Goal: Information Seeking & Learning: Compare options

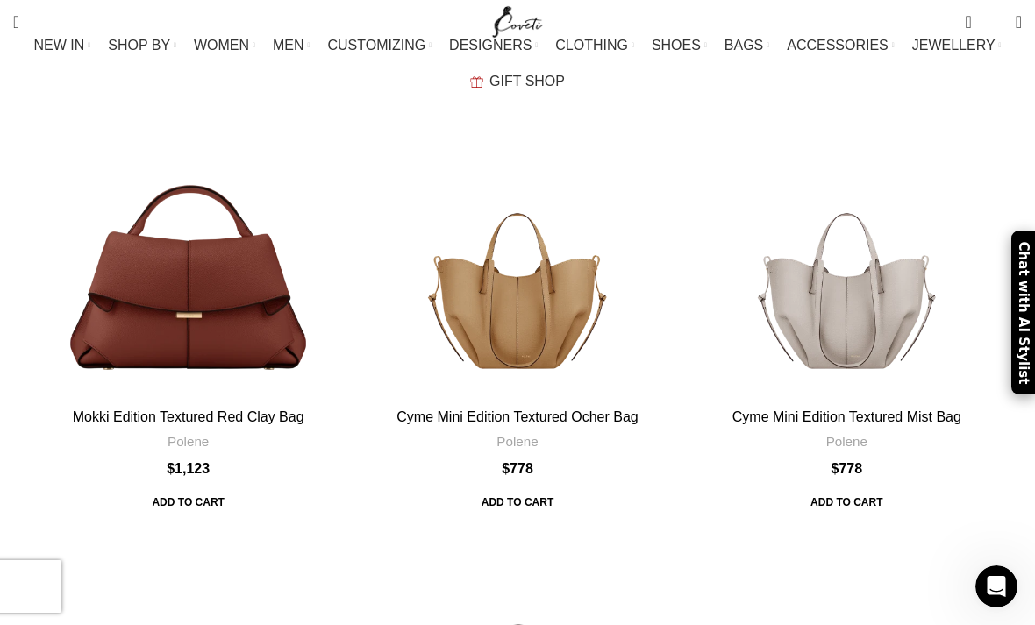
scroll to position [2366, 0]
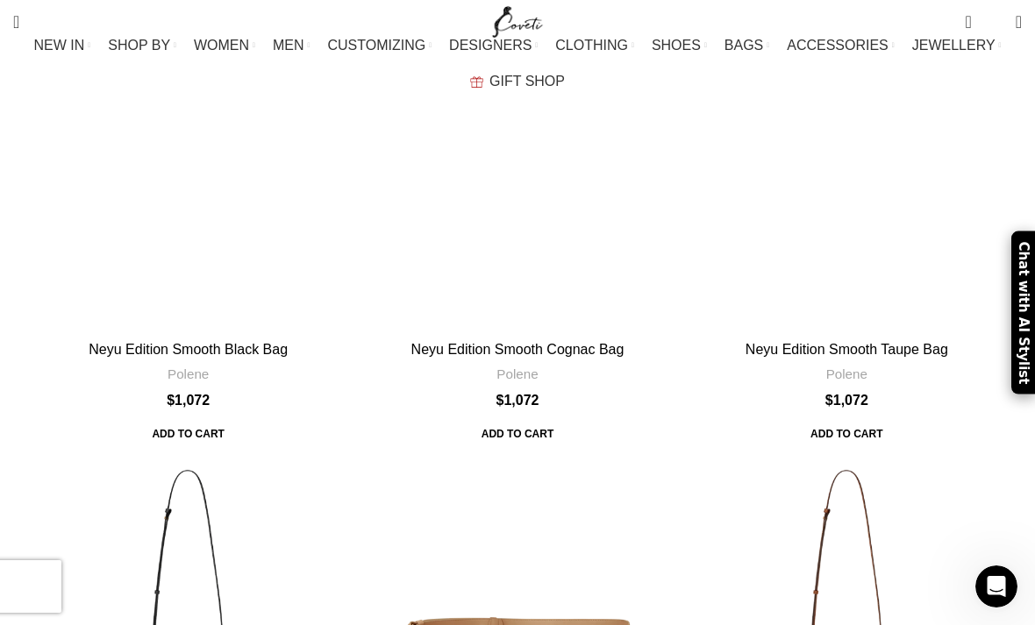
scroll to position [3772, 0]
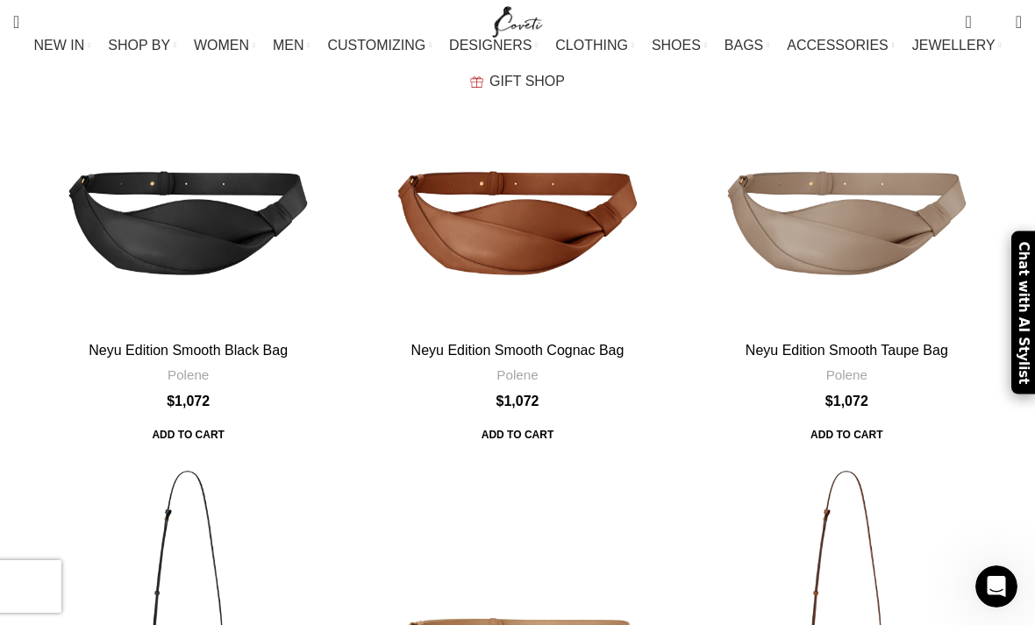
click at [867, 456] on div "Nodde Seau Edition Cognac Bag" at bounding box center [886, 618] width 81 height 324
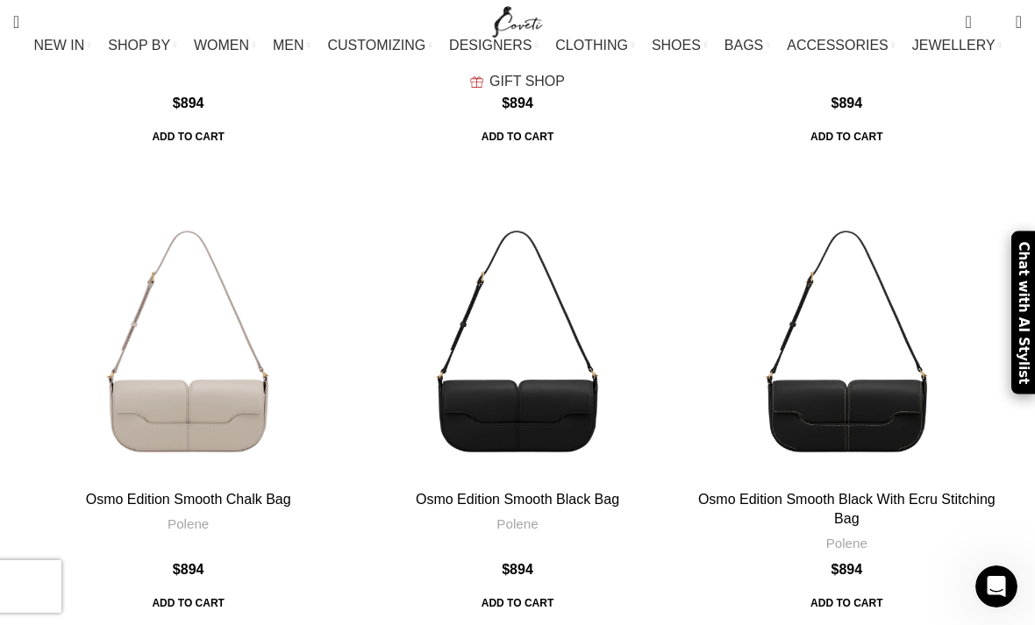
scroll to position [6773, 0]
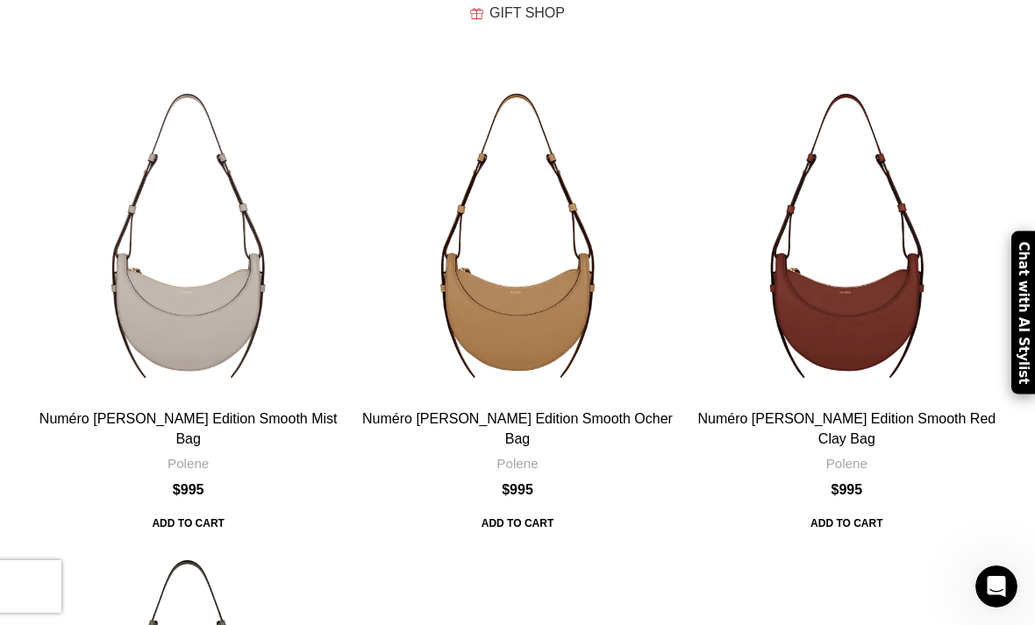
scroll to position [0, 0]
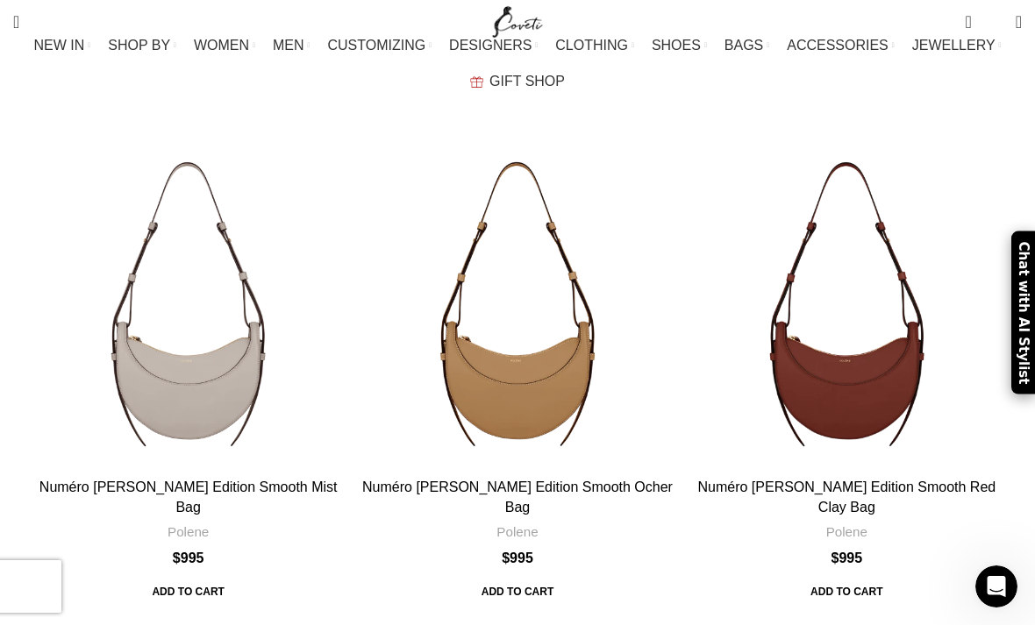
click at [189, 374] on div "Numéro Dix Edition Smooth Mist Bag" at bounding box center [229, 308] width 81 height 324
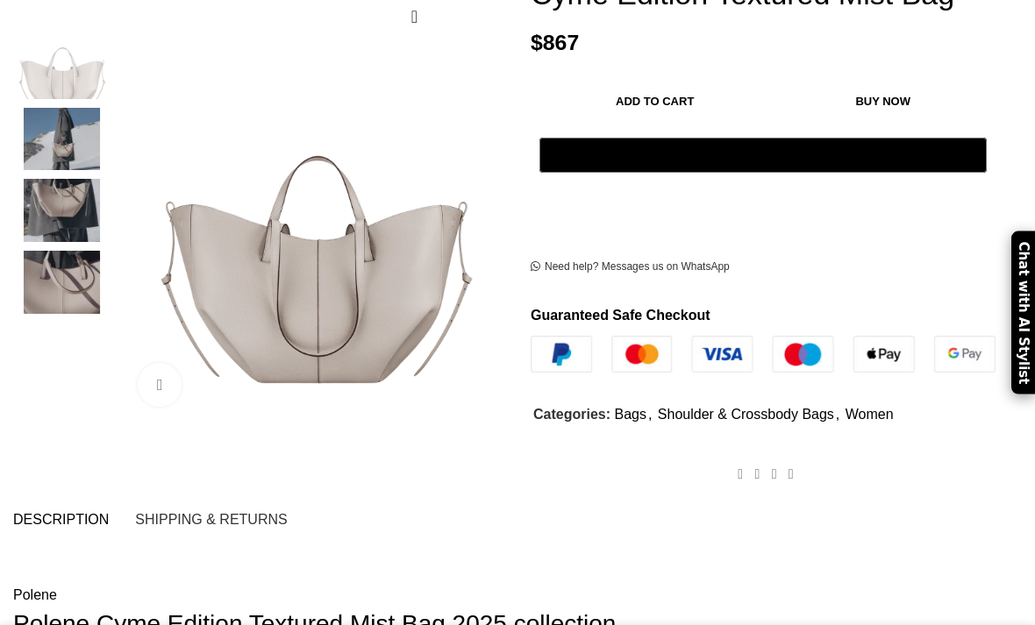
scroll to position [340, 0]
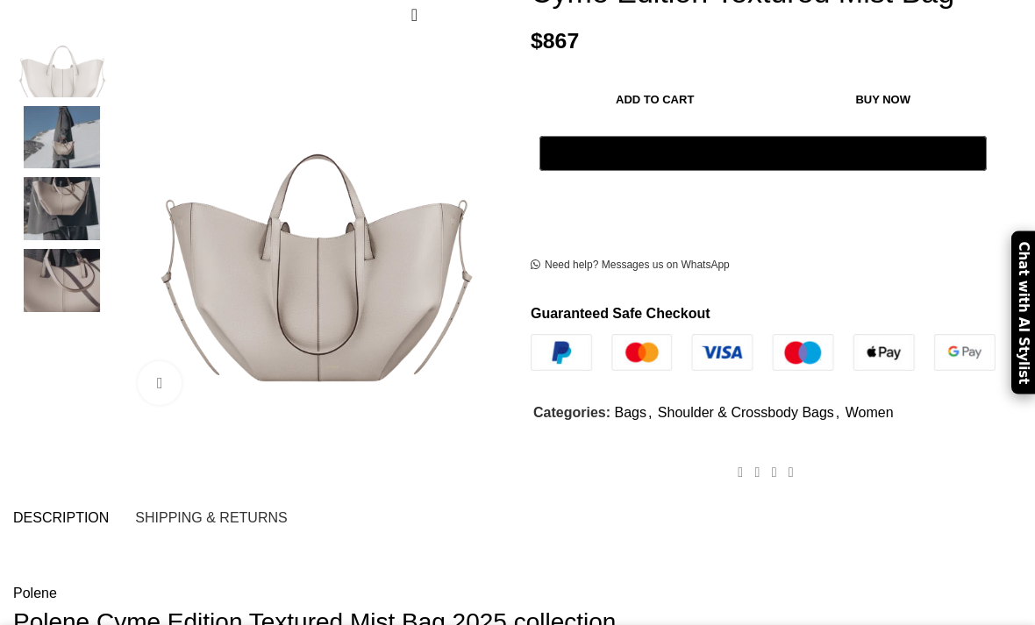
click at [66, 109] on img at bounding box center [62, 137] width 107 height 63
click at [65, 186] on img at bounding box center [62, 208] width 107 height 63
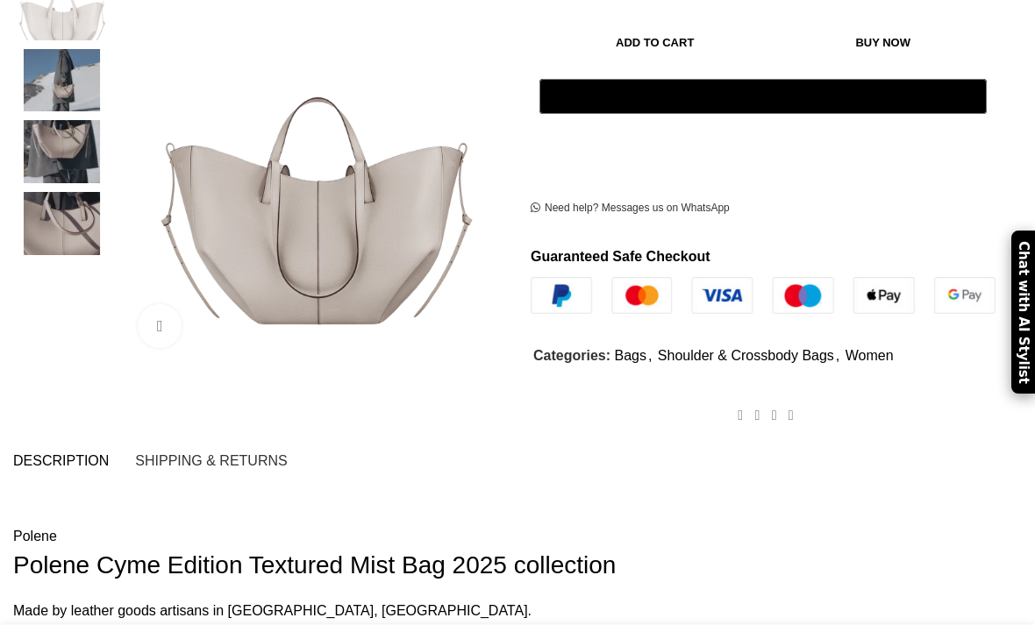
scroll to position [373, 0]
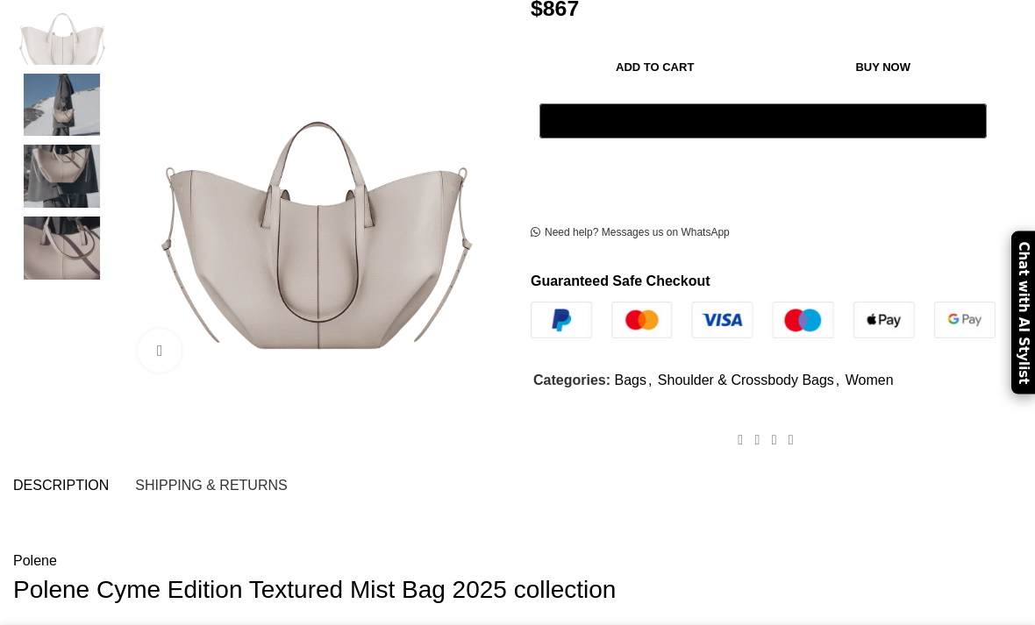
click at [49, 235] on img at bounding box center [62, 248] width 107 height 63
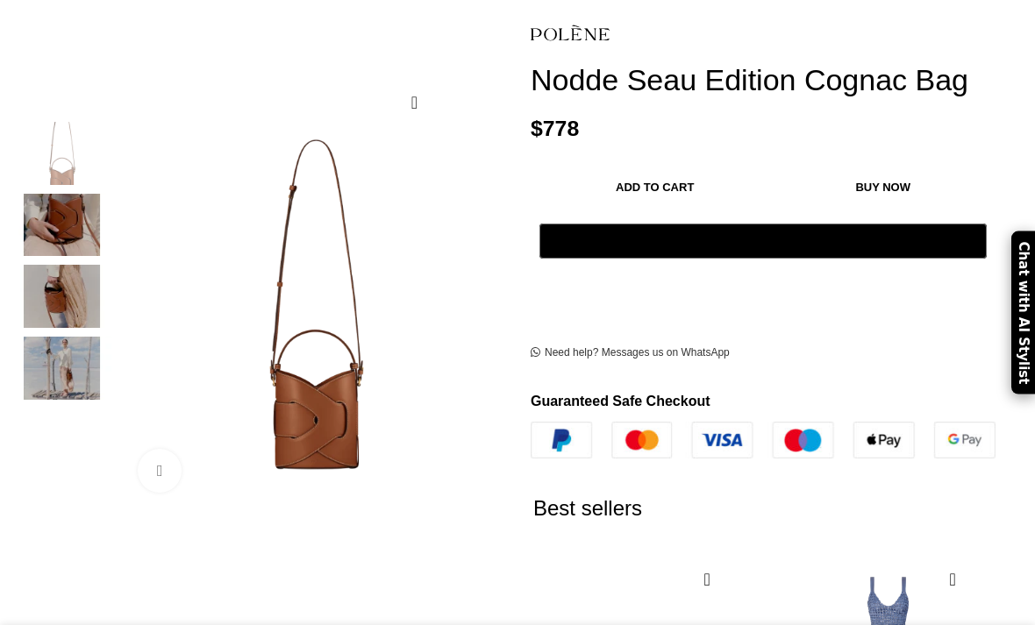
scroll to position [253, 0]
click at [59, 352] on img at bounding box center [62, 368] width 107 height 63
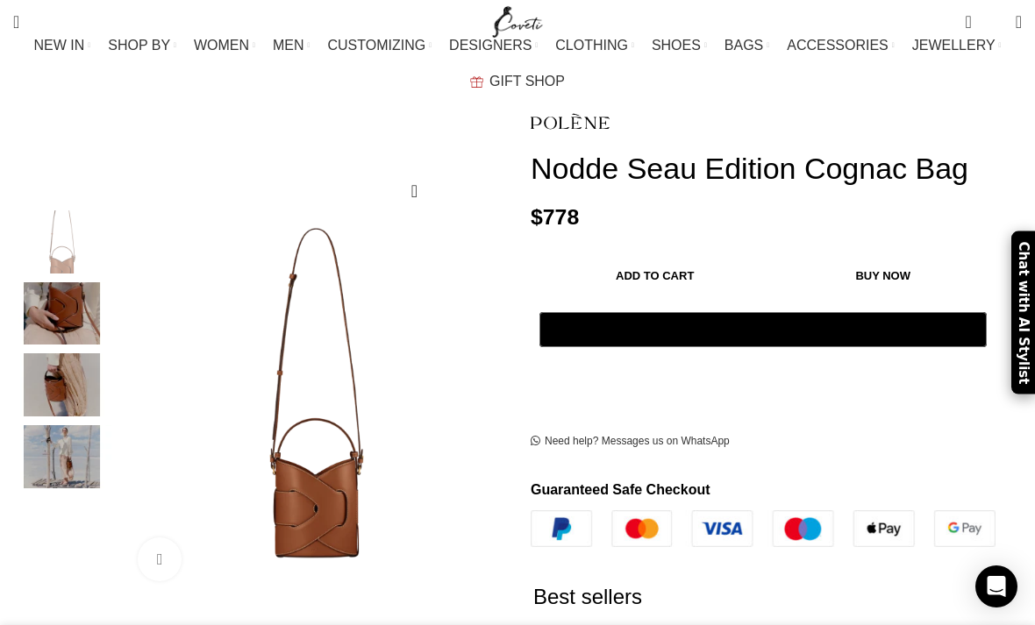
scroll to position [165, 0]
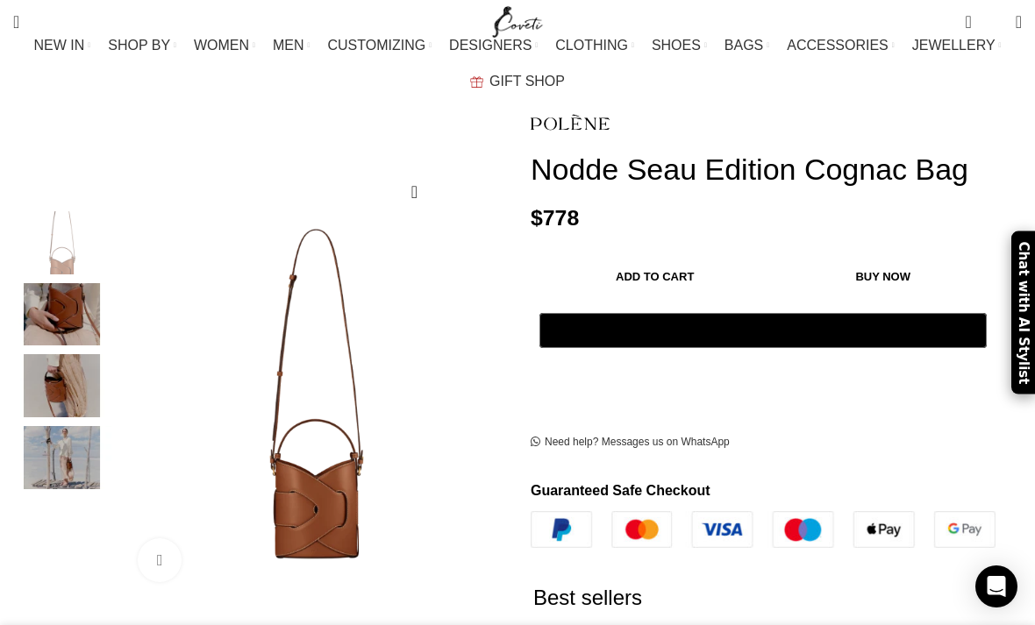
click at [61, 354] on img "3 / 4" at bounding box center [62, 385] width 107 height 63
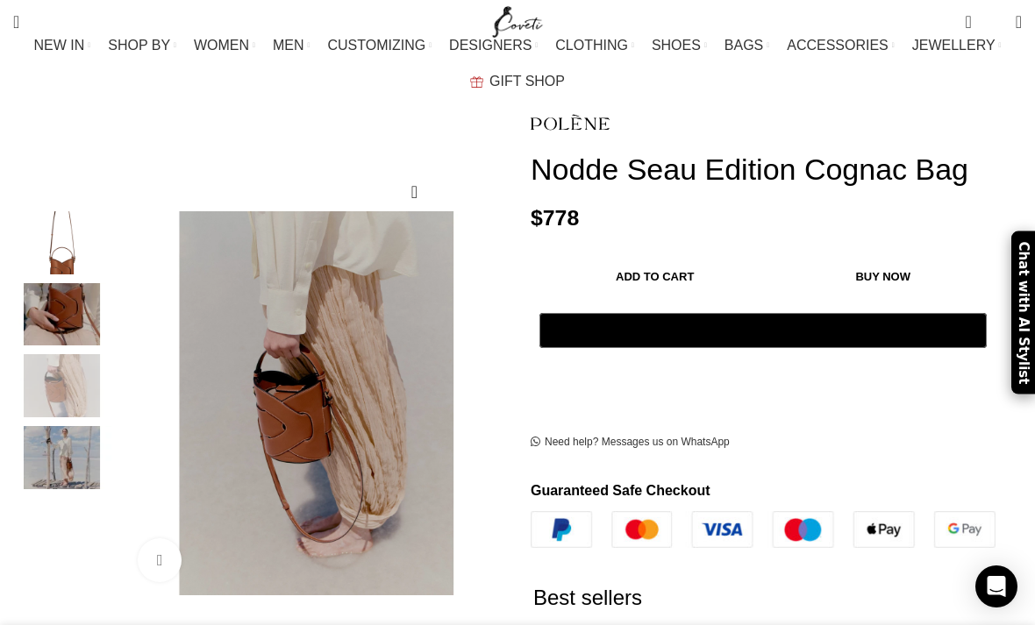
click at [65, 296] on img "2 / 4" at bounding box center [62, 314] width 107 height 63
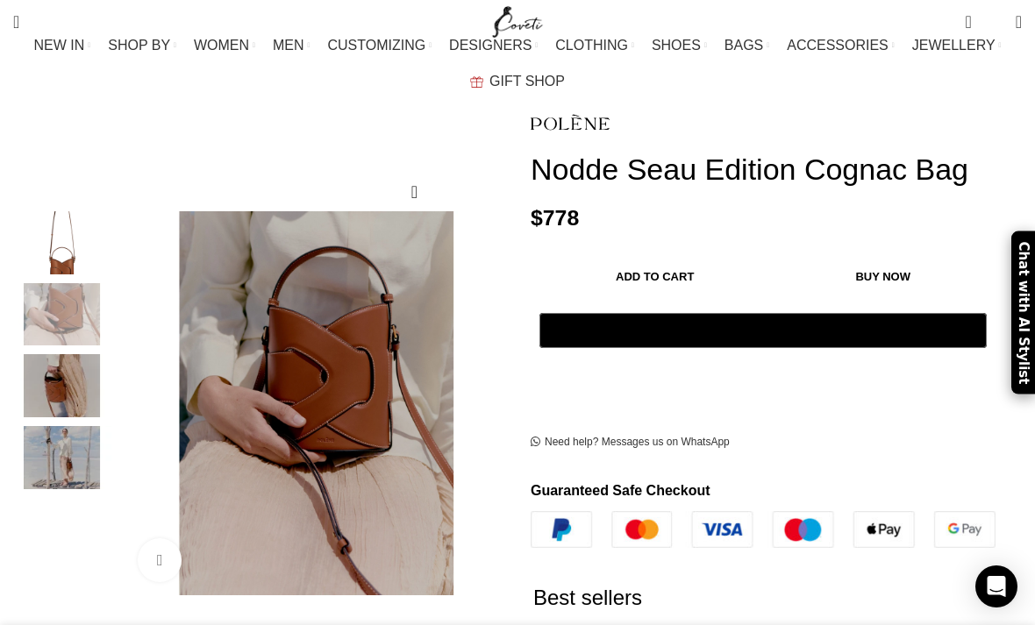
scroll to position [0, 175]
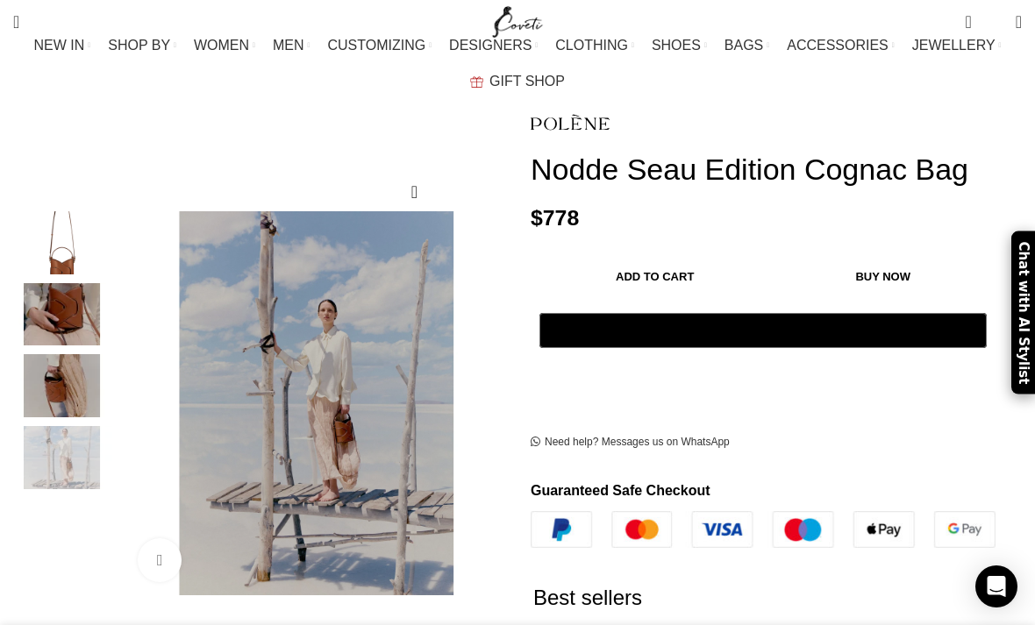
click at [77, 447] on img "4 / 4" at bounding box center [62, 457] width 107 height 63
click at [66, 296] on img "2 / 4" at bounding box center [62, 314] width 107 height 63
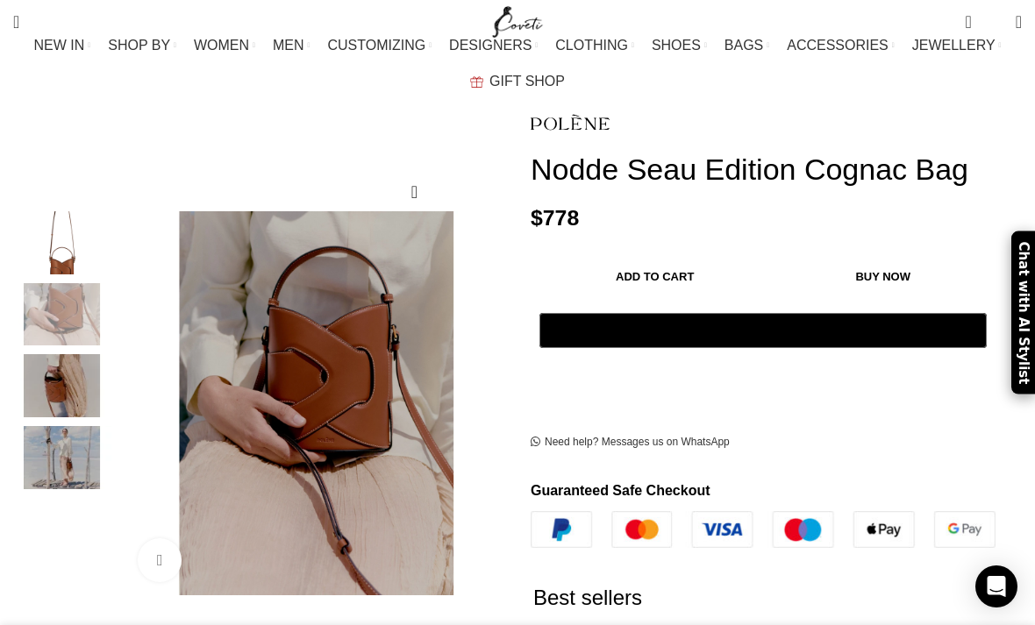
click at [55, 239] on img "1 / 4" at bounding box center [62, 242] width 107 height 63
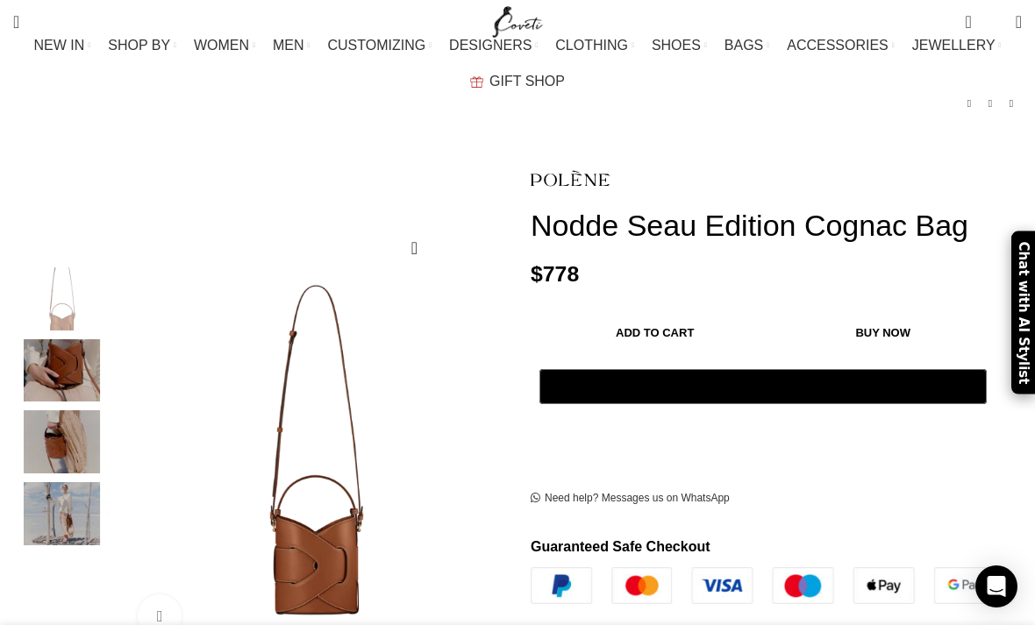
scroll to position [0, 0]
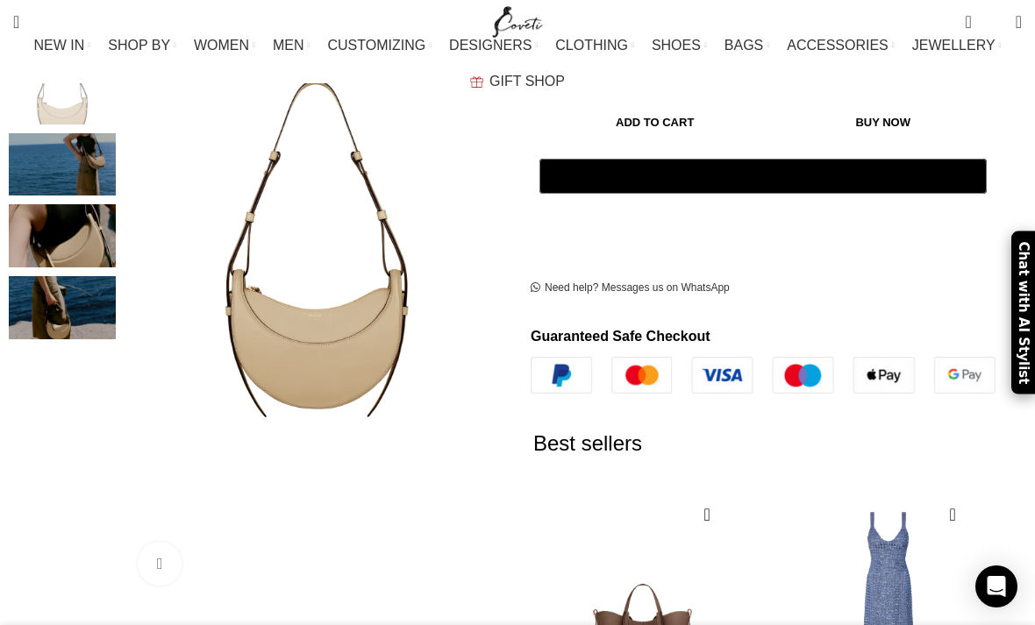
scroll to position [390, 0]
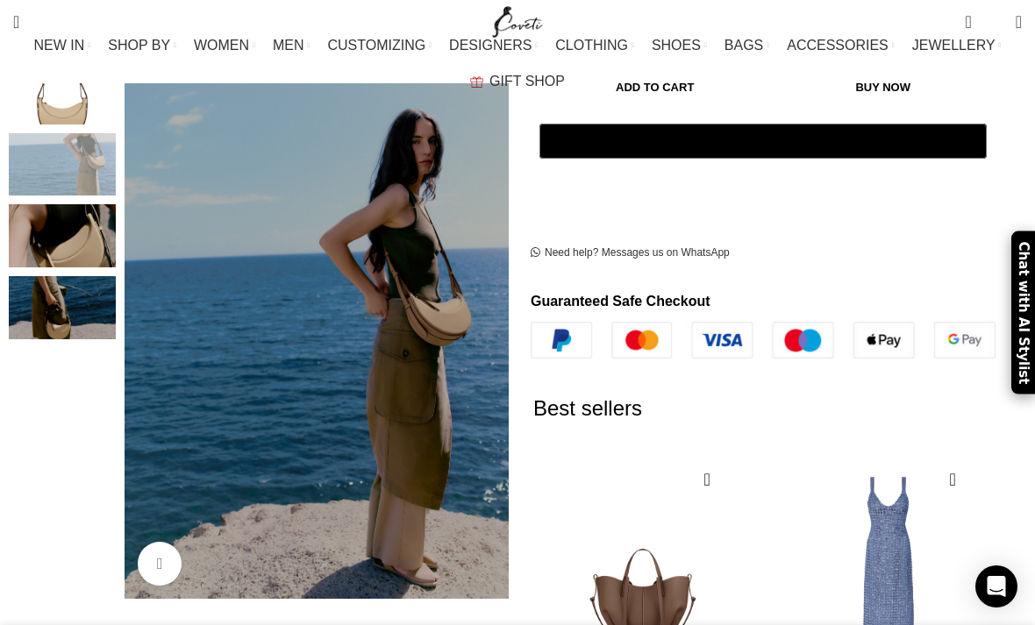
click at [70, 155] on img "2 / 4" at bounding box center [62, 163] width 107 height 63
click at [48, 237] on img "3 / 4" at bounding box center [62, 235] width 107 height 63
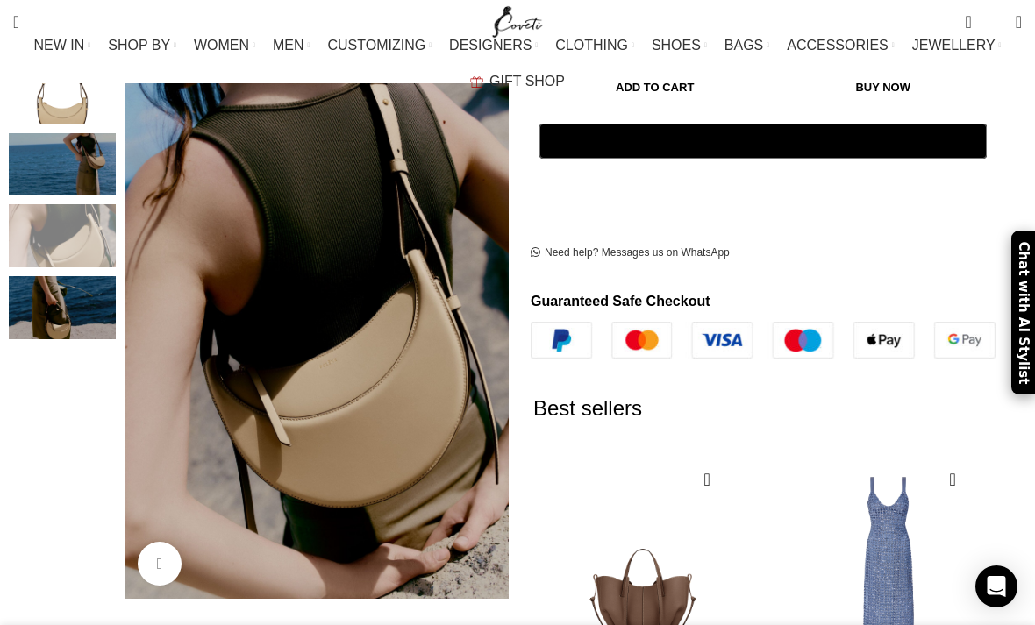
scroll to position [0, 351]
click at [61, 300] on img "4 / 4" at bounding box center [62, 306] width 107 height 63
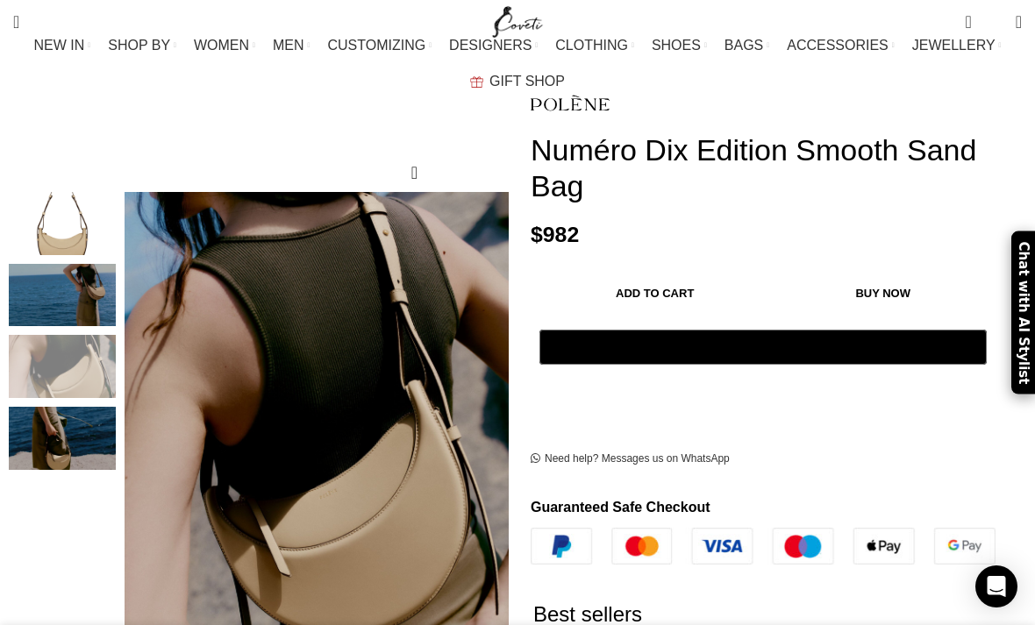
scroll to position [0, 0]
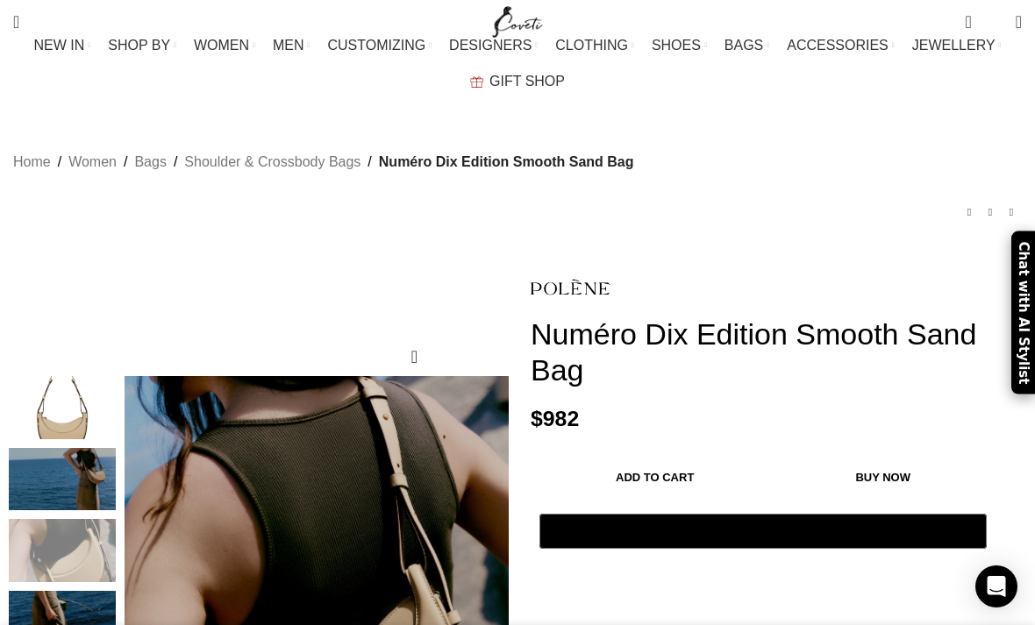
click at [419, 151] on span "Numéro Dix Edition Smooth Sand Bag" at bounding box center [506, 162] width 255 height 23
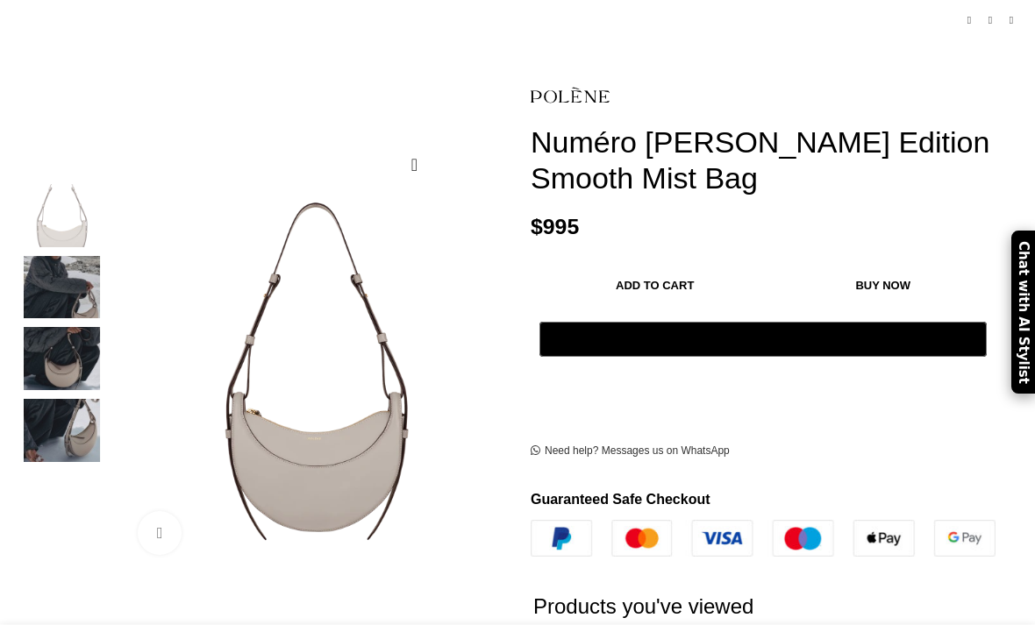
scroll to position [196, 0]
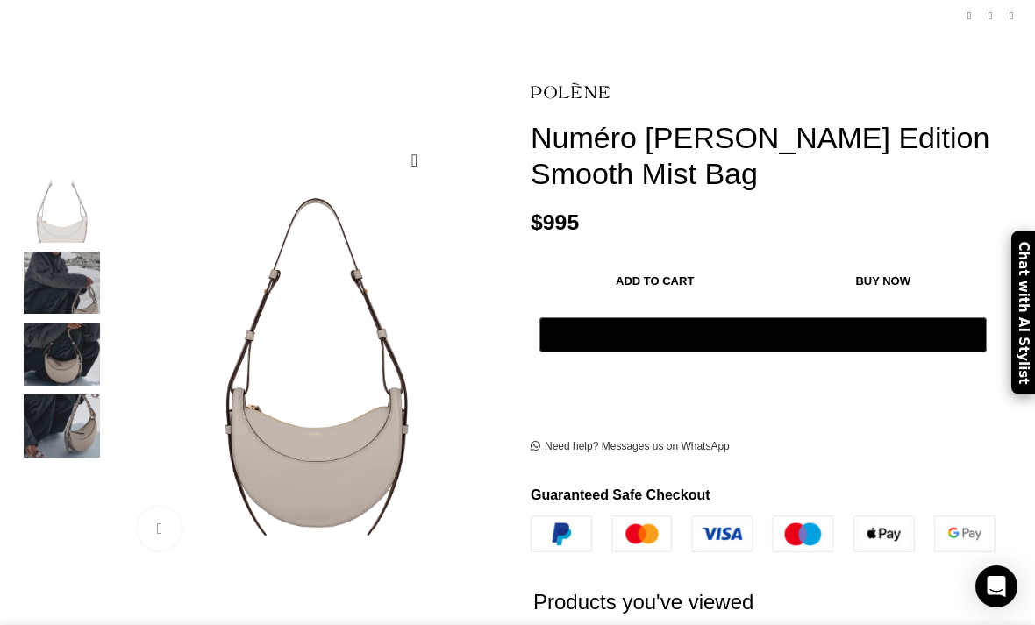
click at [53, 409] on img "4 / 4" at bounding box center [62, 426] width 107 height 63
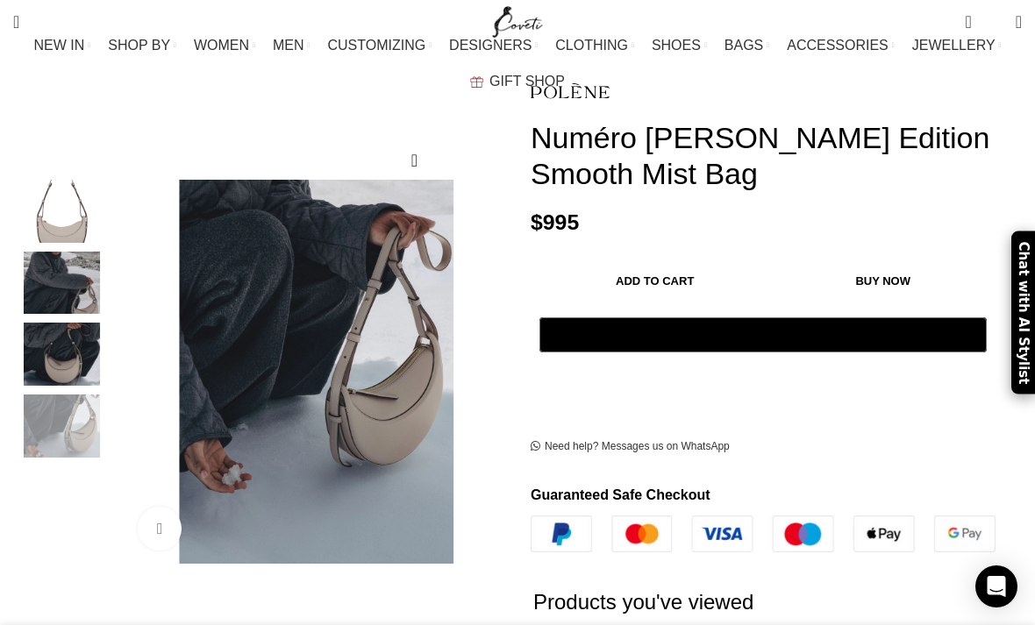
scroll to position [112, 0]
